Goal: Find specific page/section: Find specific page/section

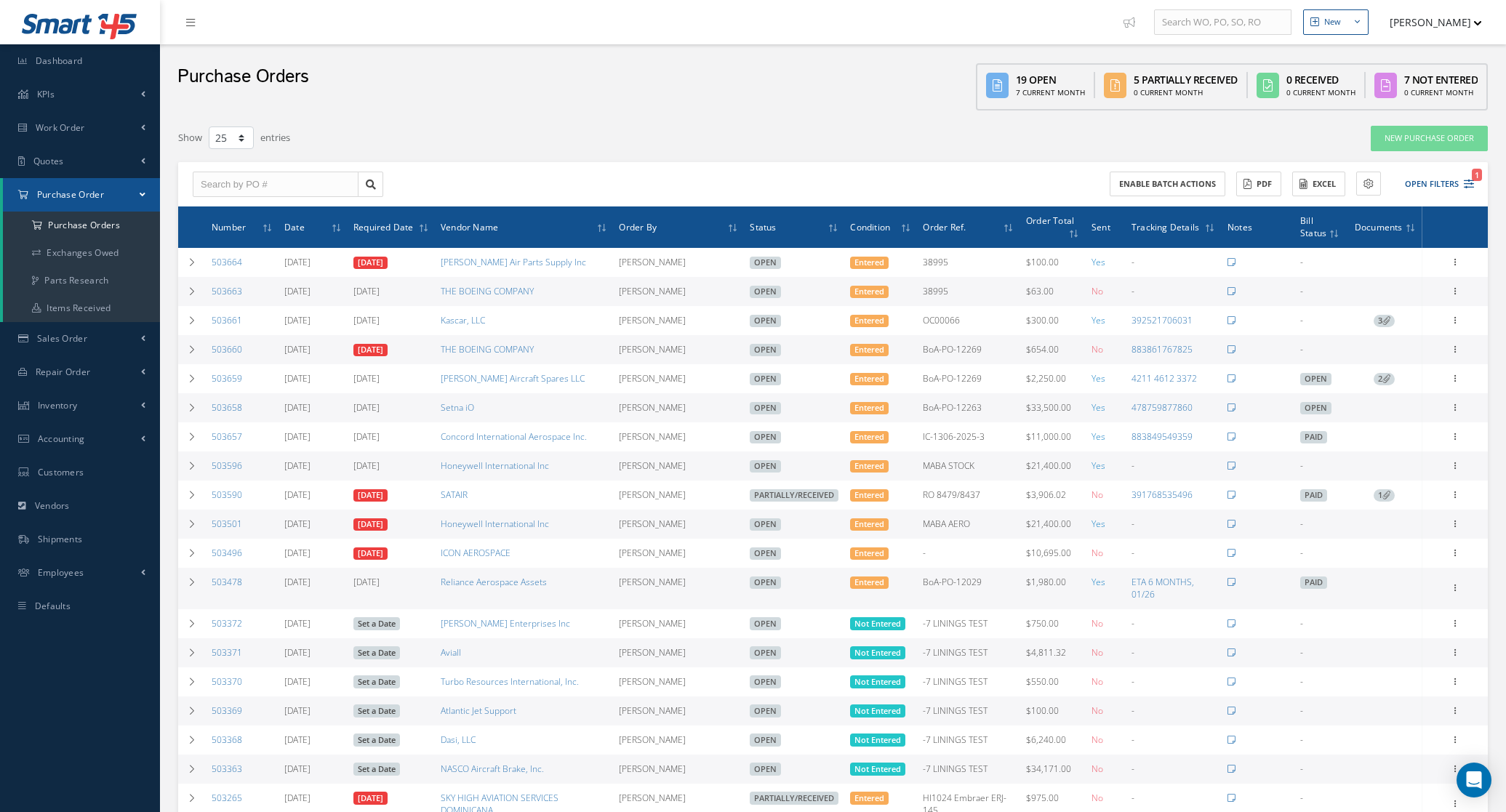
select select "25"
click at [1413, 177] on button "Open Filters 1" at bounding box center [1433, 184] width 82 height 24
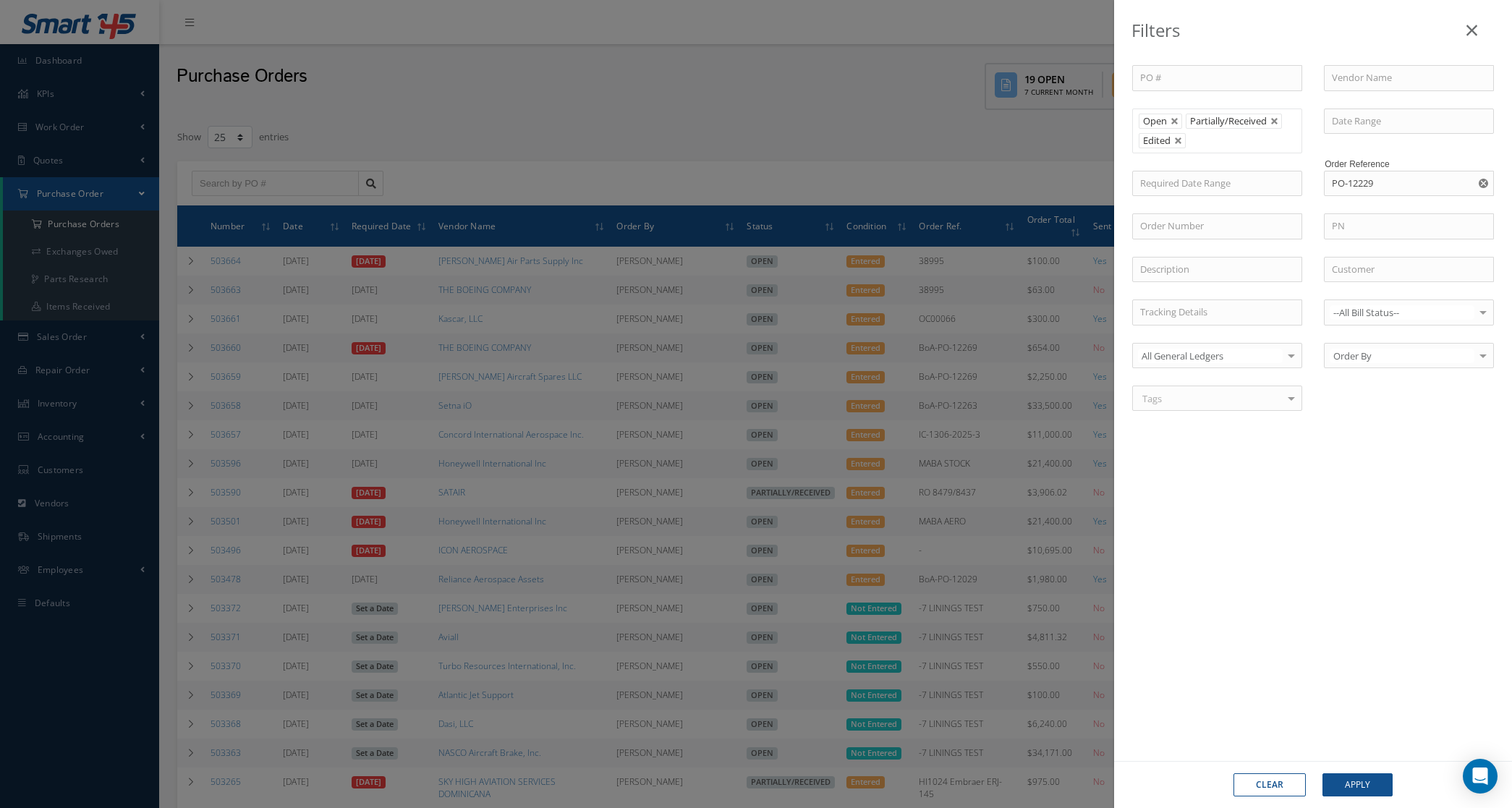
drag, startPoint x: 1281, startPoint y: 778, endPoint x: 1352, endPoint y: 676, distance: 124.3
click at [1280, 778] on button "Clear" at bounding box center [1270, 785] width 73 height 23
type input "All Status"
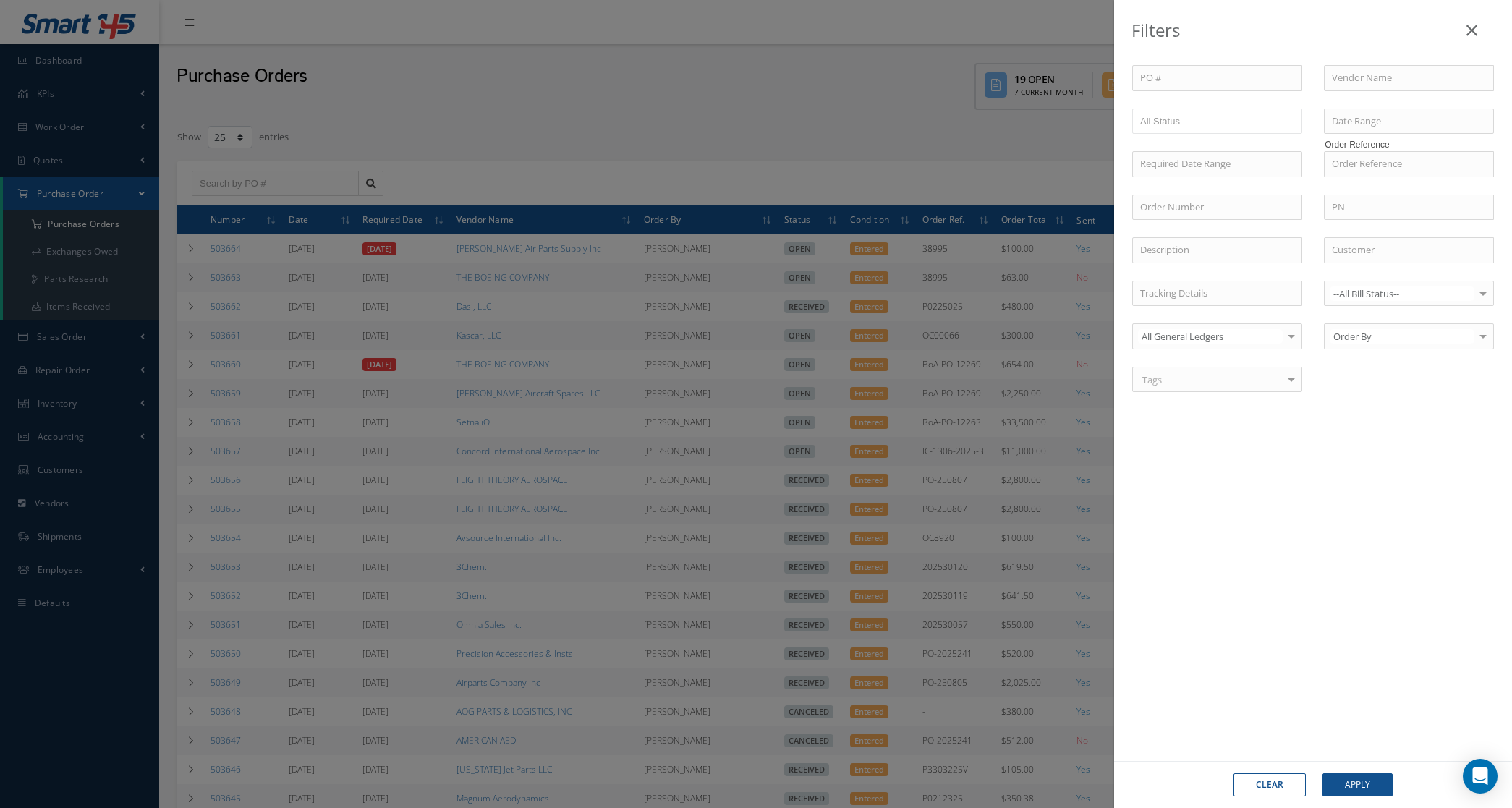
click at [1280, 786] on button "Clear" at bounding box center [1270, 785] width 73 height 23
click at [1362, 211] on input "text" at bounding box center [1408, 207] width 170 height 26
type input "[PHONE_NUMBER]"
click at [1364, 226] on div "[PHONE_NUMBER]" at bounding box center [1408, 232] width 169 height 26
click at [1364, 793] on button "Apply" at bounding box center [1357, 785] width 70 height 23
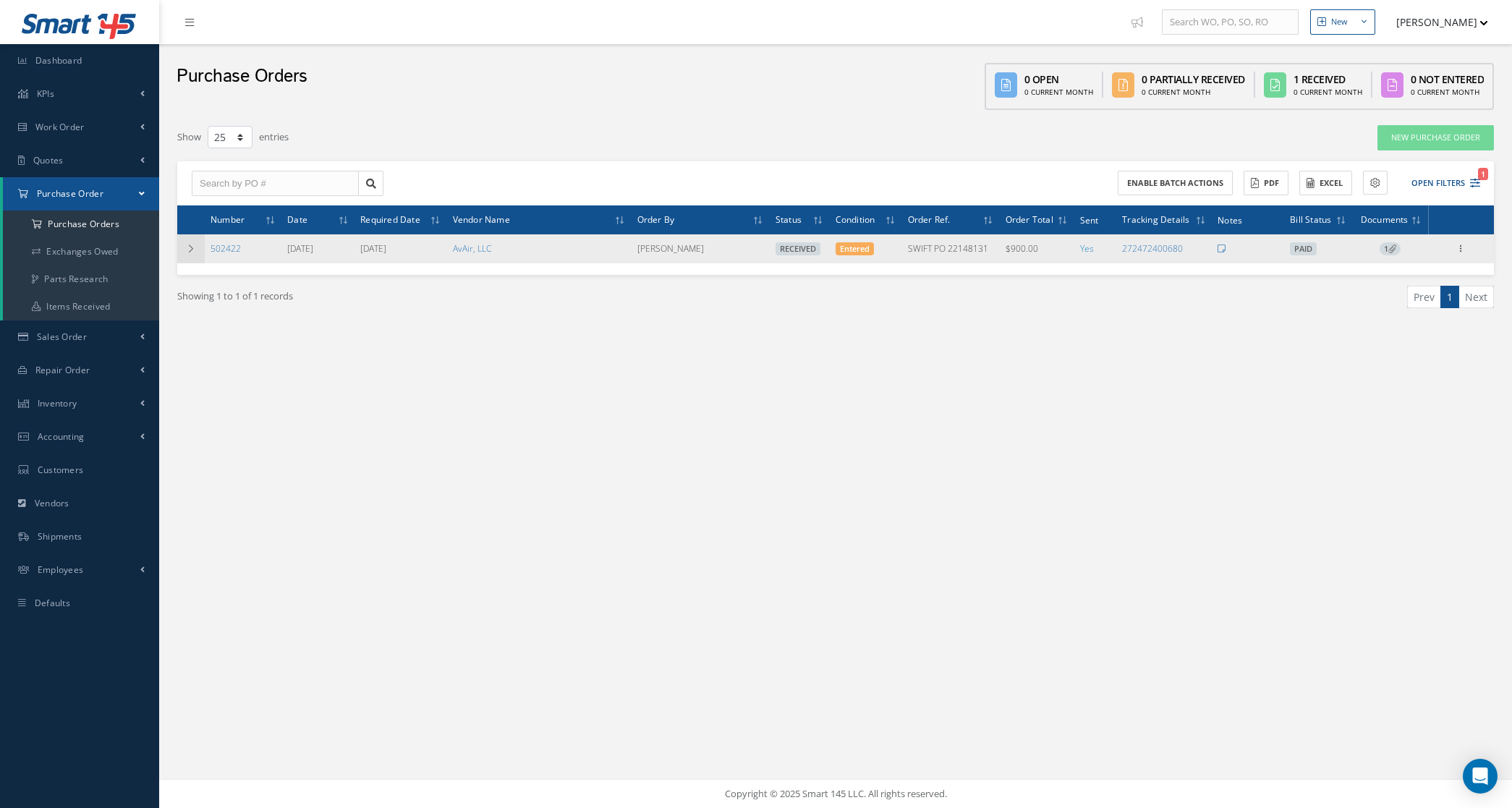
click at [192, 258] on td at bounding box center [191, 249] width 27 height 29
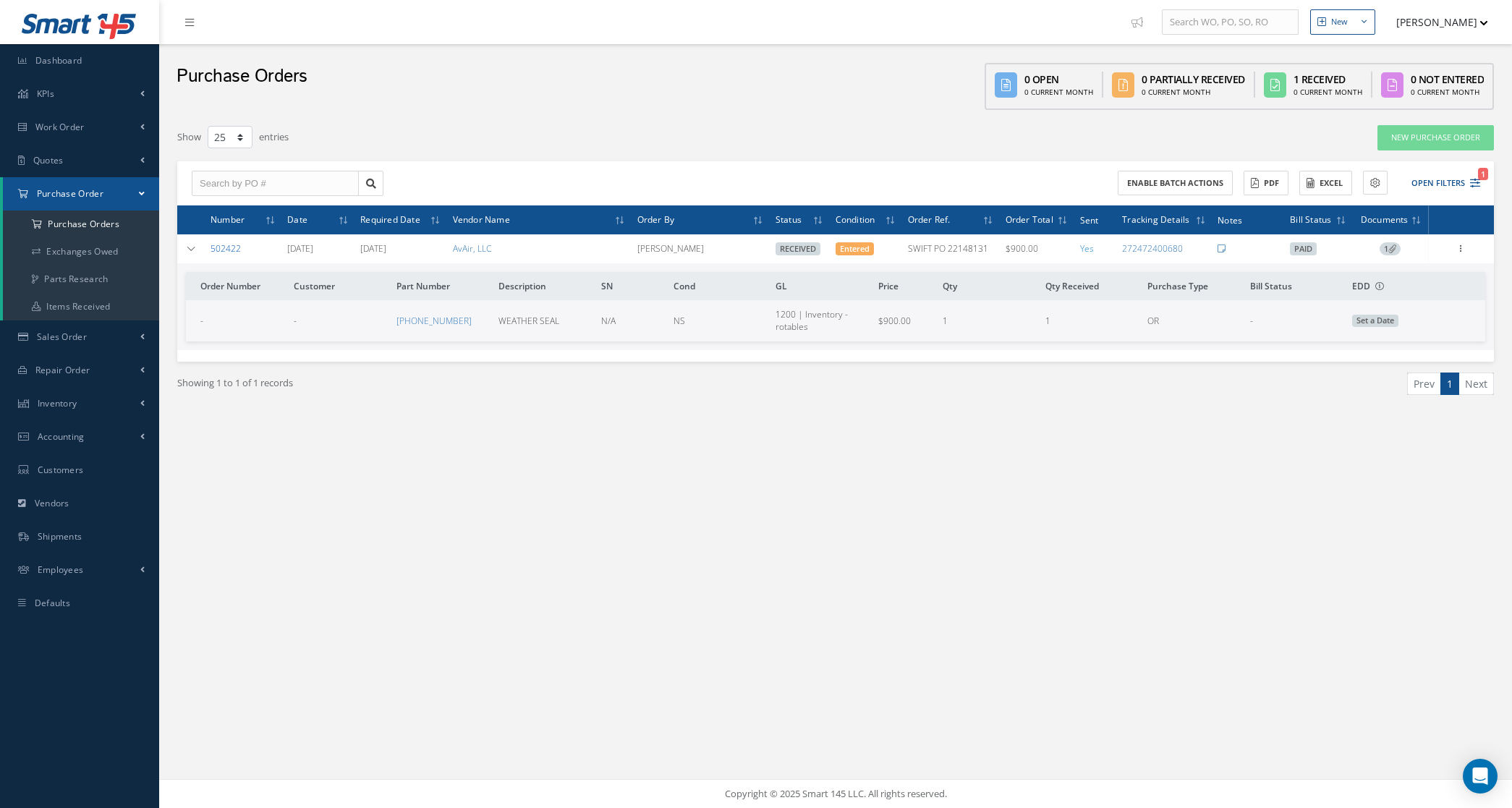
click at [234, 250] on link "502422" at bounding box center [226, 248] width 30 height 12
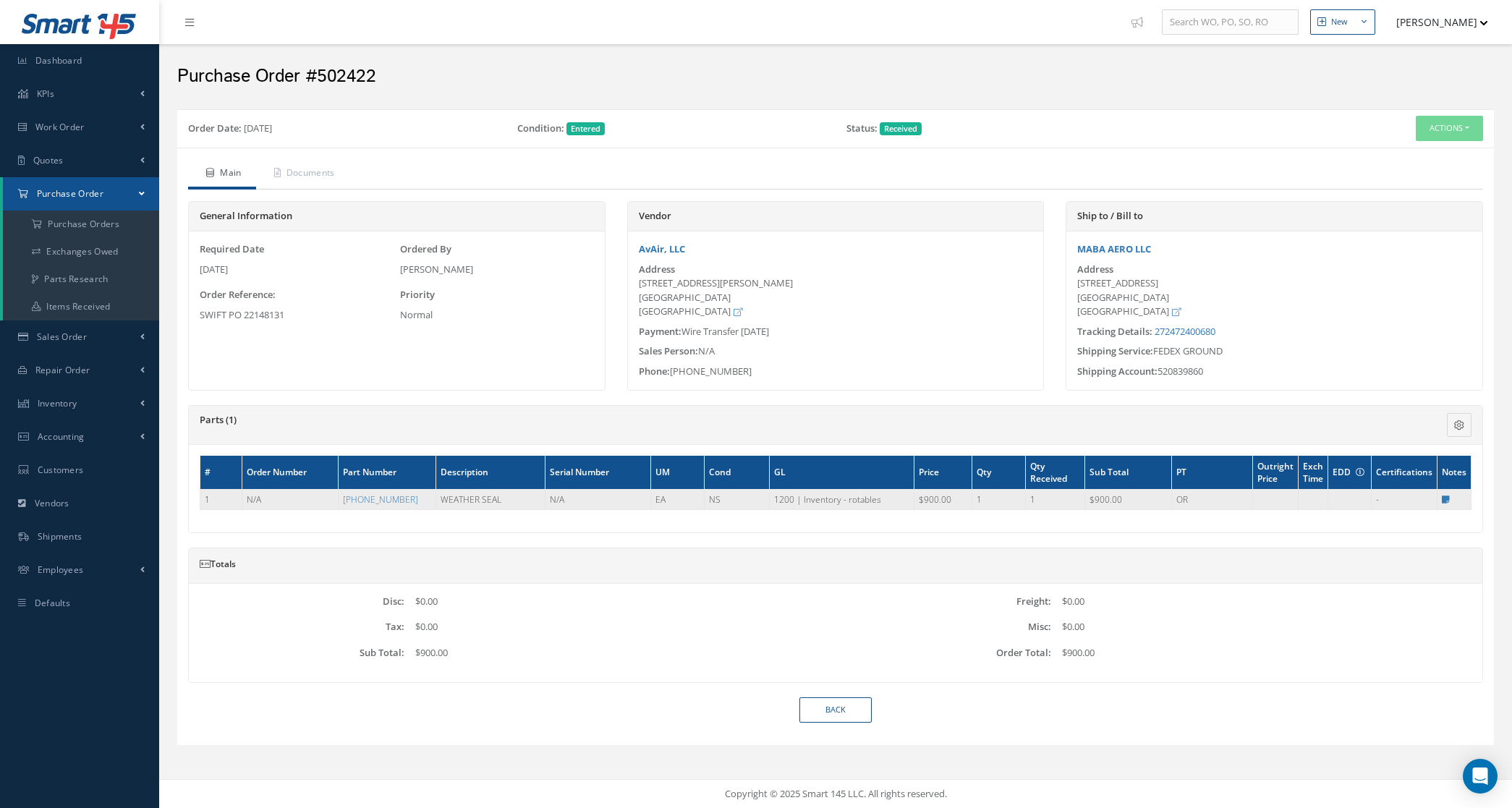
click at [1450, 499] on td "Notes × [STREET_ADDRESS]" at bounding box center [1454, 500] width 34 height 20
click at [1445, 507] on td "Notes × 145 Trace Close" at bounding box center [1454, 500] width 34 height 20
click at [1445, 501] on icon at bounding box center [1445, 499] width 8 height 8
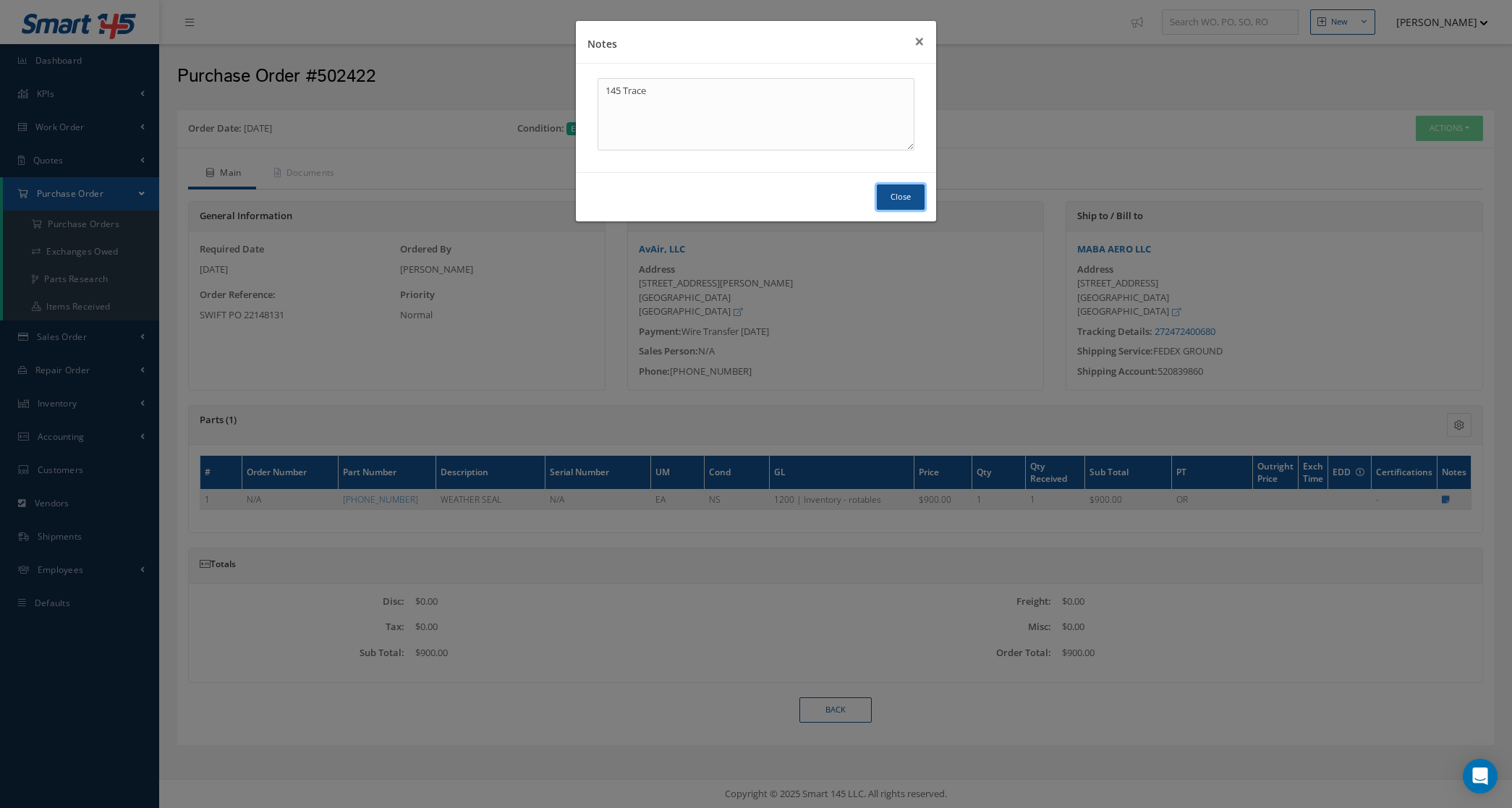
click at [894, 192] on button "Close" at bounding box center [900, 197] width 48 height 25
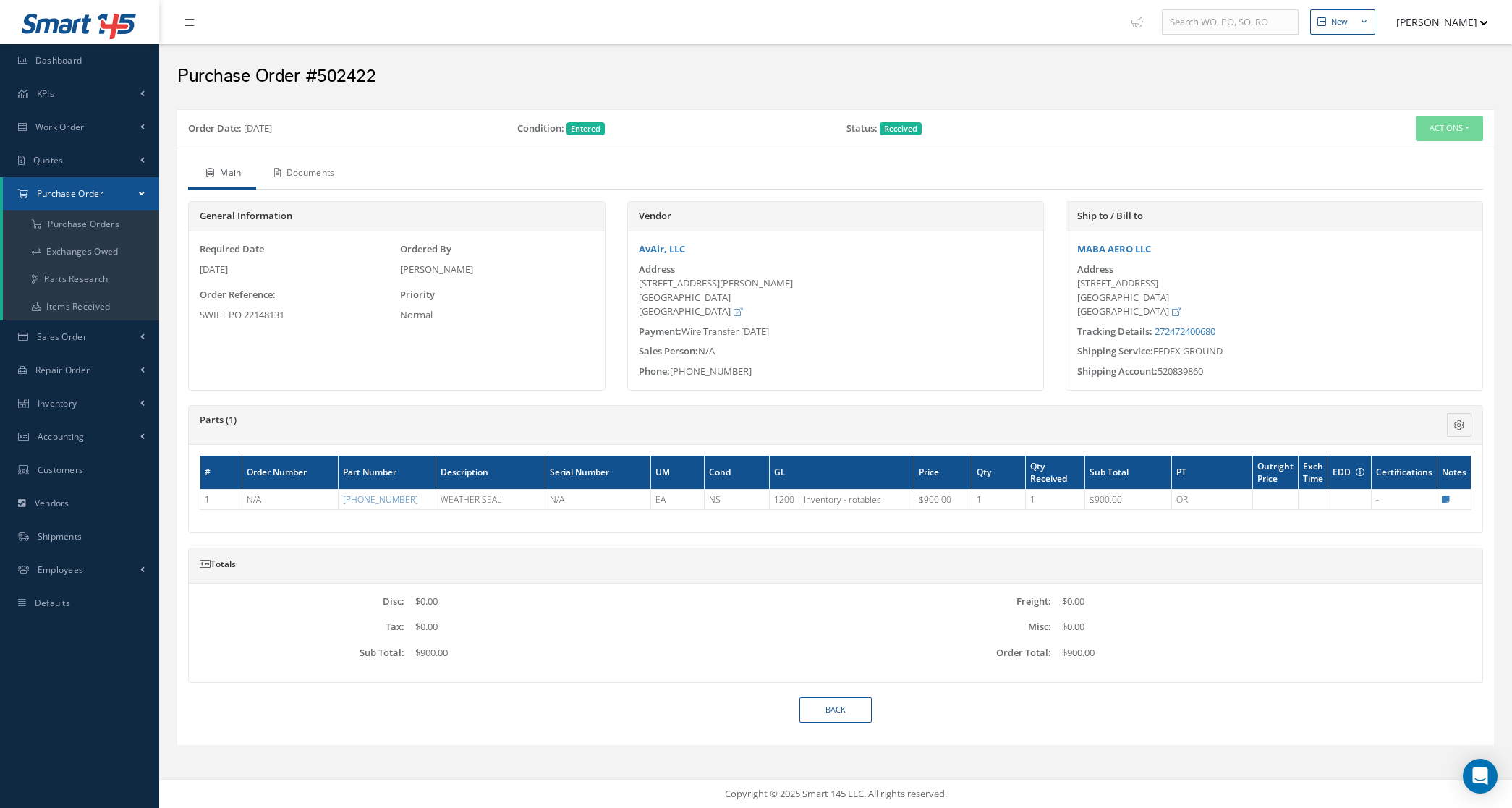
click at [328, 175] on link "Documents" at bounding box center [302, 174] width 93 height 30
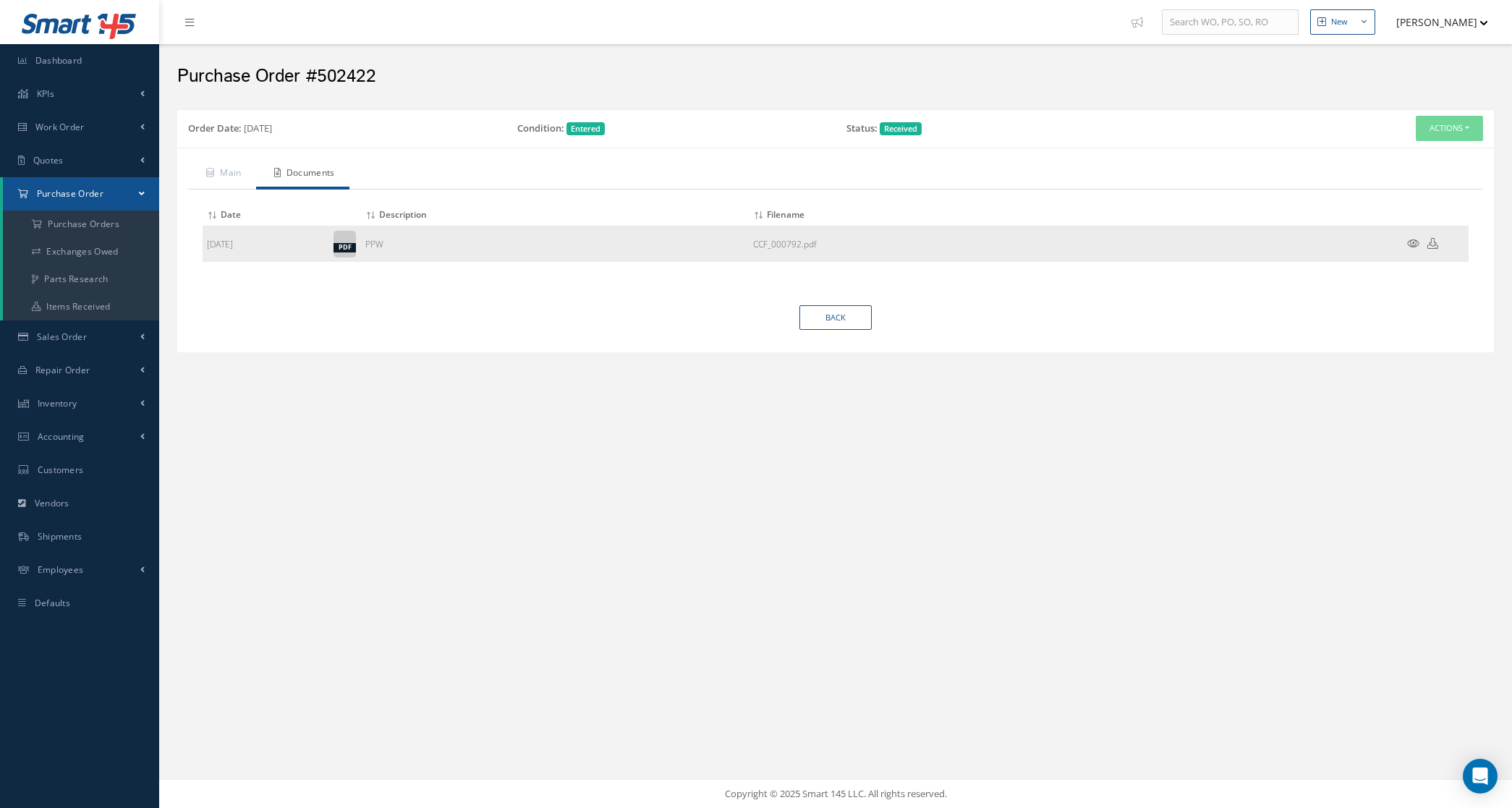
click at [1416, 244] on icon at bounding box center [1413, 243] width 12 height 11
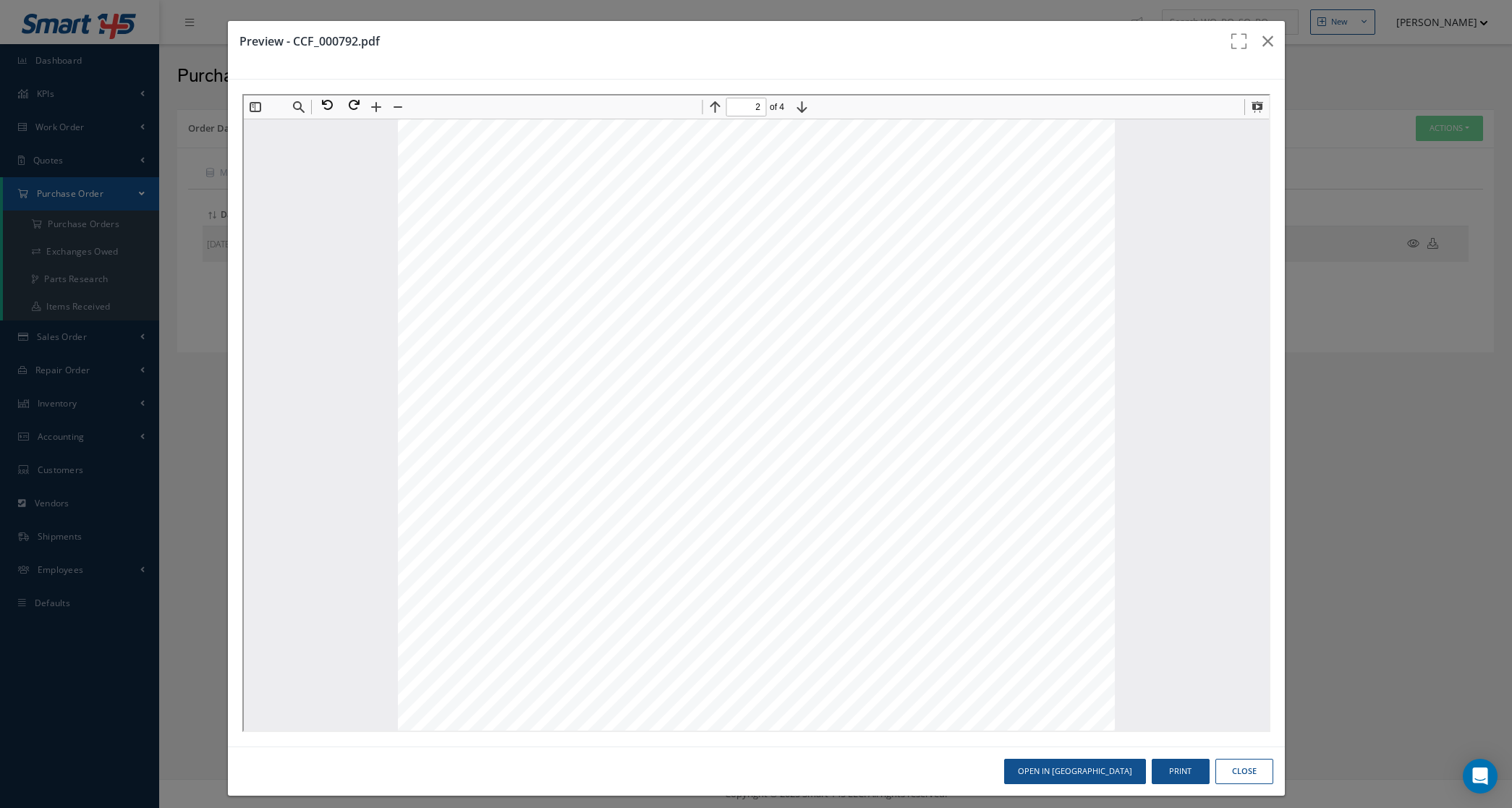
scroll to position [807, 0]
type input "1"
click at [1262, 34] on button "button" at bounding box center [1267, 41] width 34 height 40
